Goal: Information Seeking & Learning: Learn about a topic

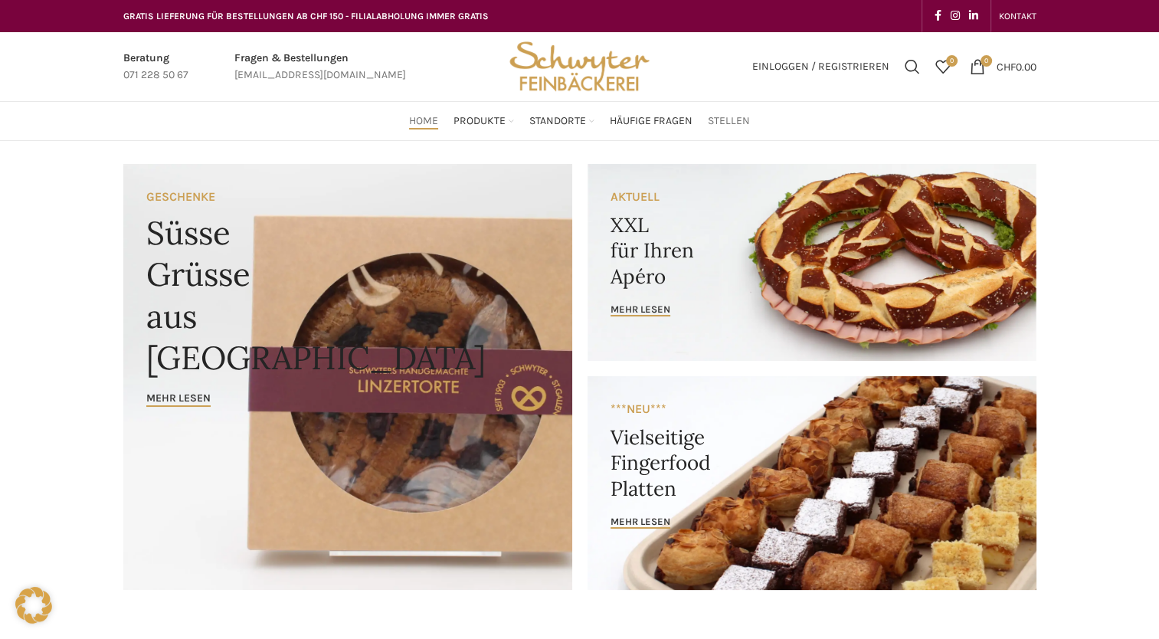
click at [729, 119] on span "Stellen" at bounding box center [729, 121] width 42 height 15
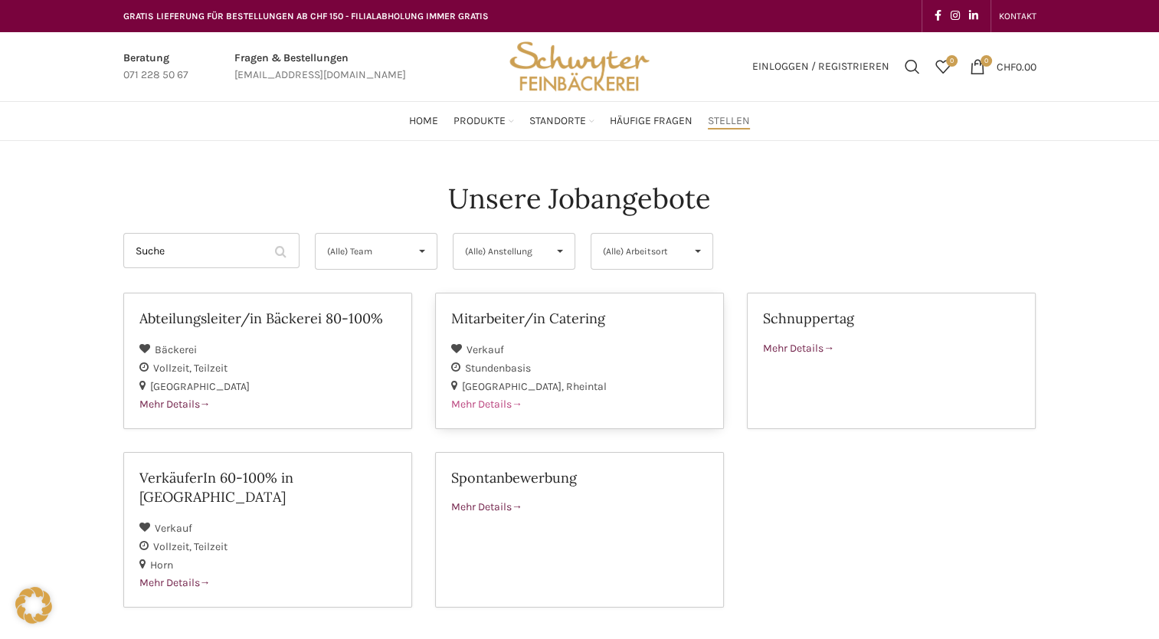
click at [497, 400] on span "Mehr Details" at bounding box center [486, 404] width 71 height 13
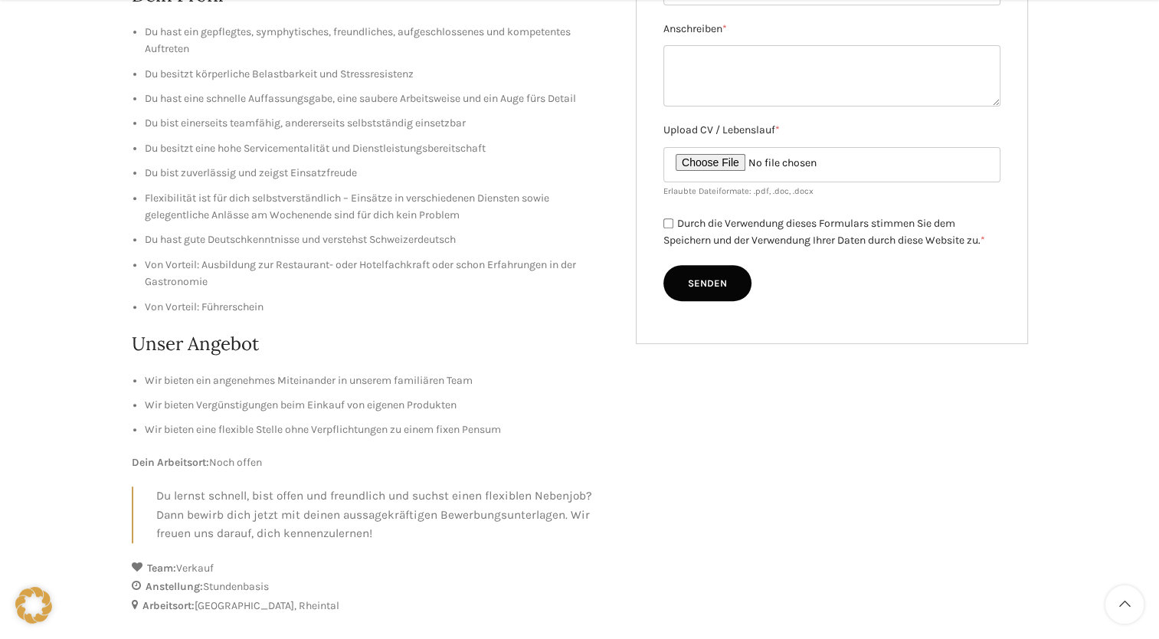
scroll to position [604, 0]
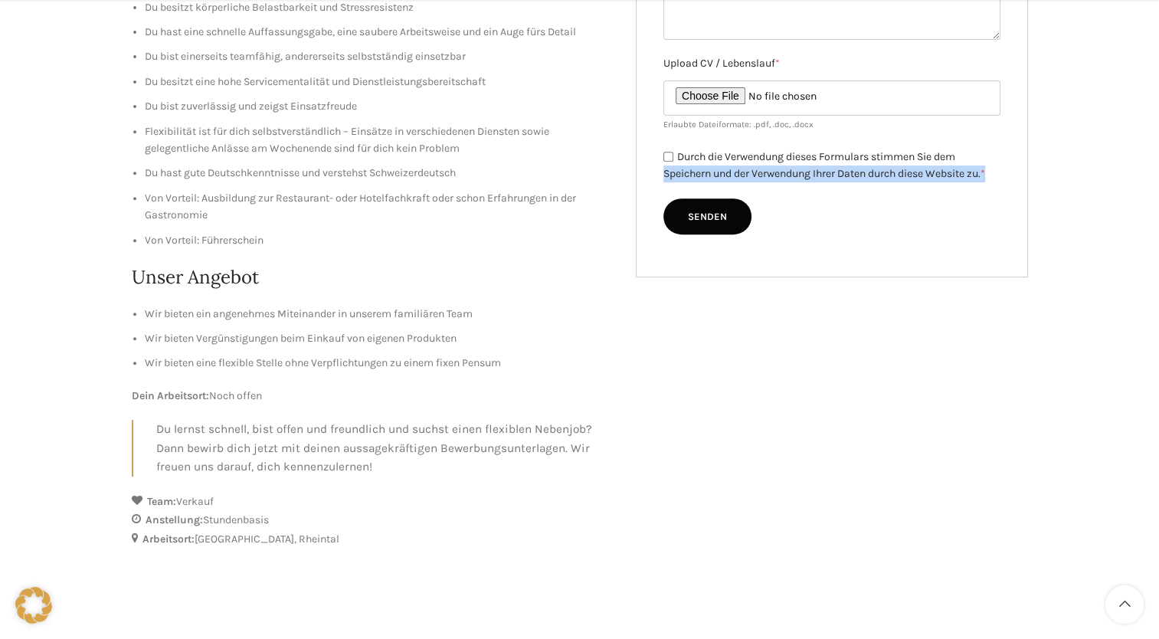
drag, startPoint x: 1159, startPoint y: 365, endPoint x: 1126, endPoint y: 152, distance: 215.5
click at [1126, 152] on div "Mitarbeiter/in Catering Deine Aufgaben Vorbereitung, Durchführung und Nachberei…" at bounding box center [579, 96] width 1159 height 1118
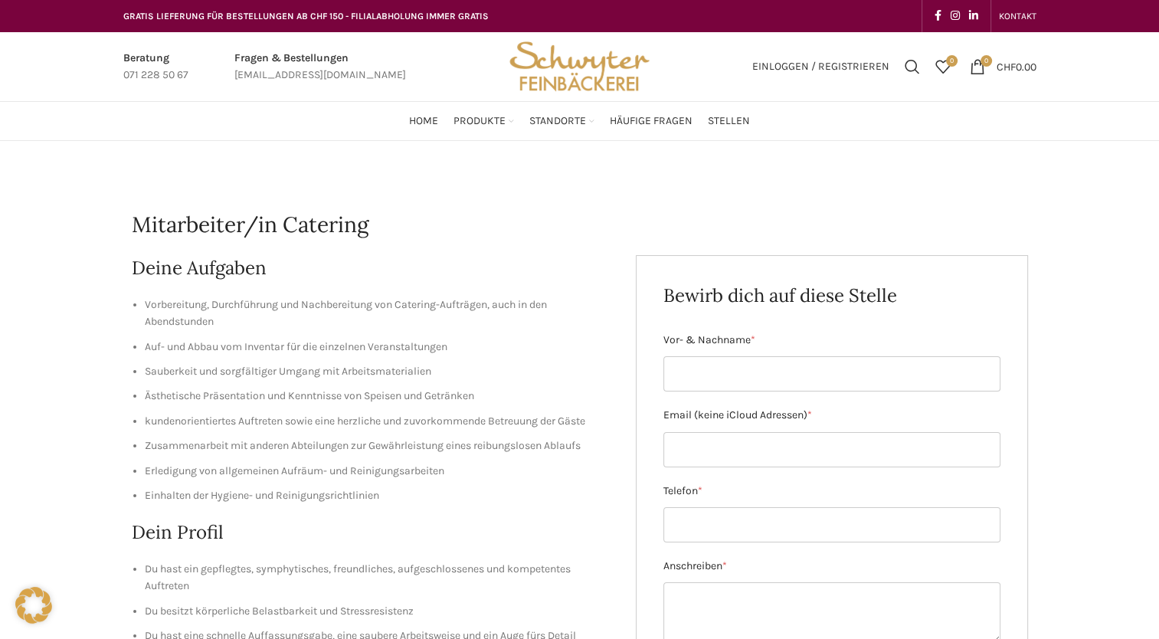
scroll to position [0, 0]
click at [730, 121] on span "Stellen" at bounding box center [729, 121] width 42 height 15
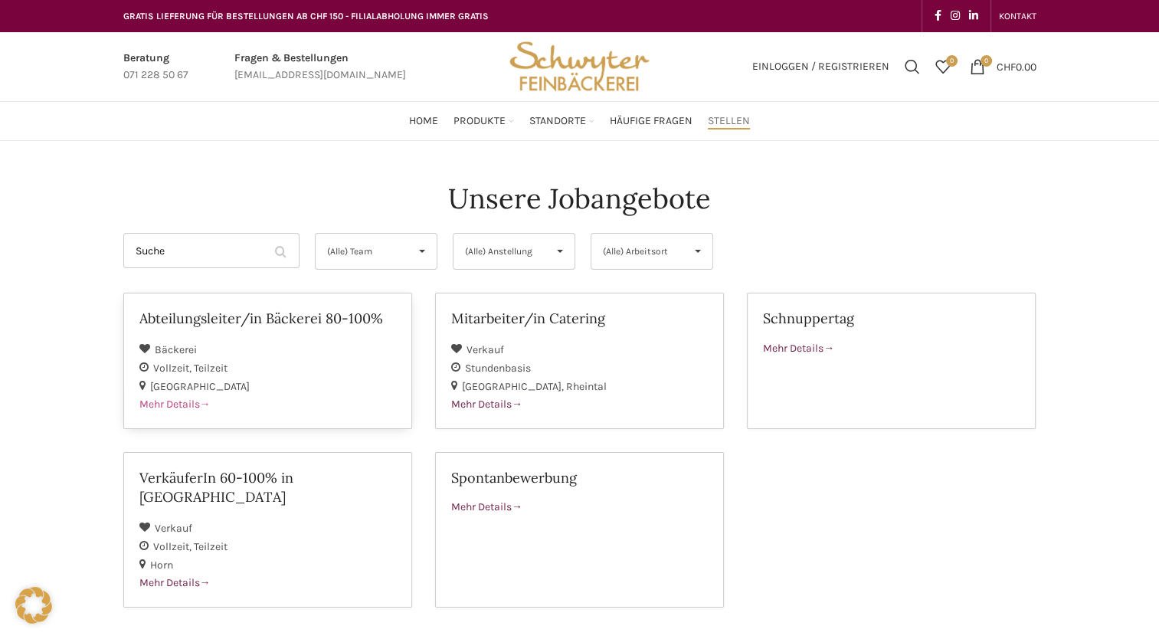
click at [175, 402] on span "Mehr Details" at bounding box center [174, 404] width 71 height 13
click at [188, 576] on span "Mehr Details" at bounding box center [174, 582] width 71 height 13
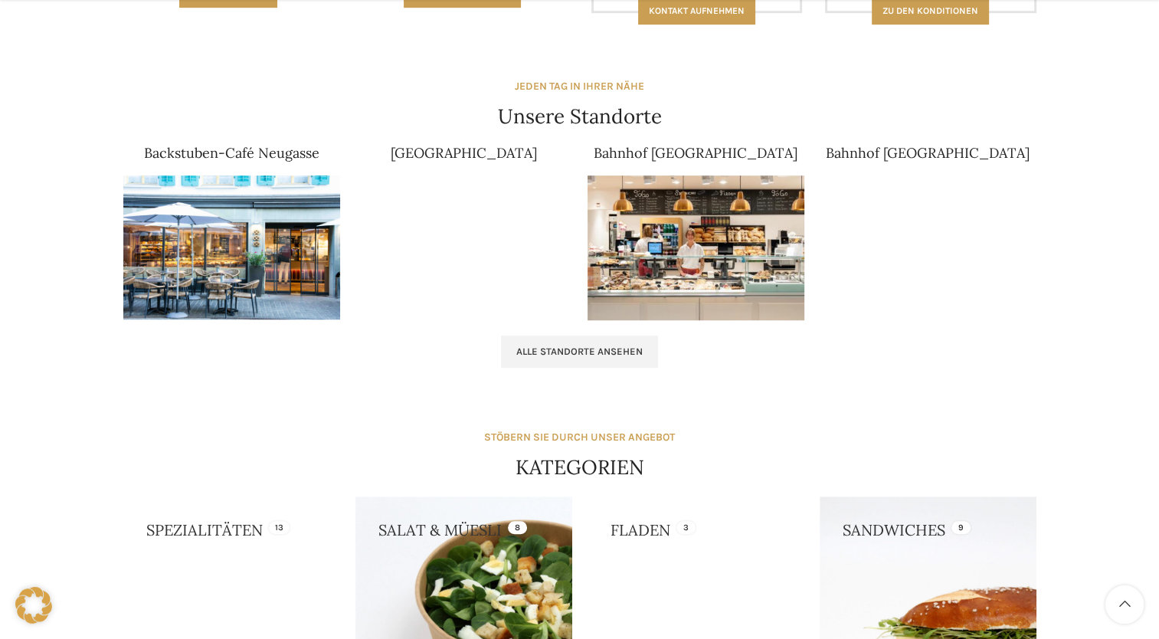
scroll to position [938, 0]
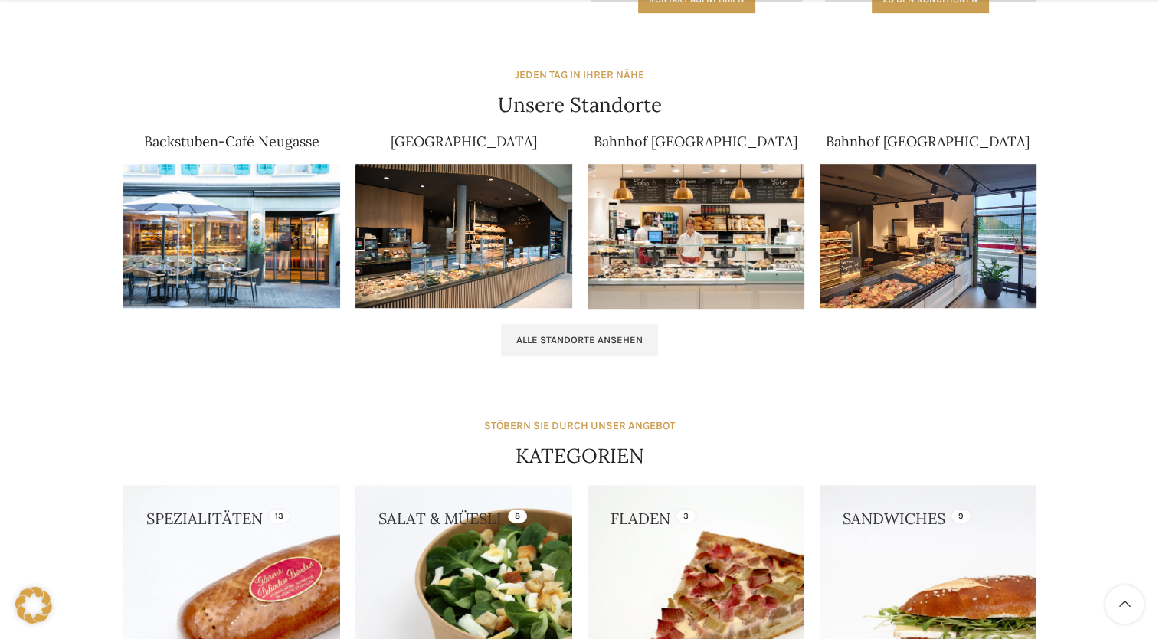
click at [905, 257] on img at bounding box center [928, 236] width 217 height 145
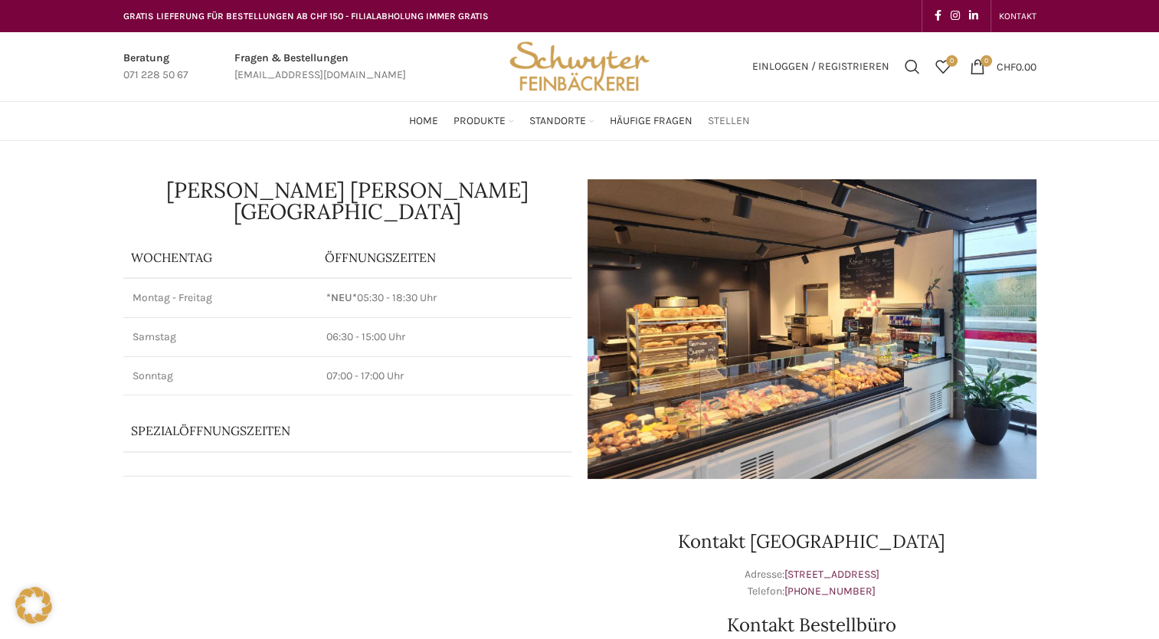
click at [729, 117] on span "Stellen" at bounding box center [729, 121] width 42 height 15
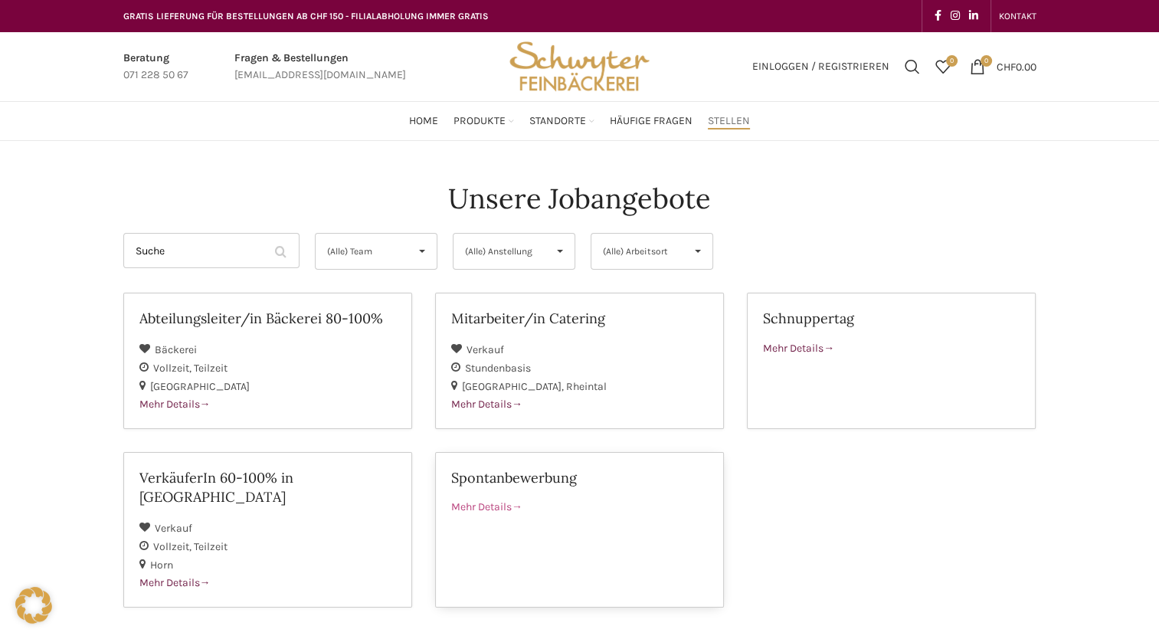
click at [500, 503] on span "Mehr Details" at bounding box center [486, 506] width 71 height 13
